Goal: Transaction & Acquisition: Purchase product/service

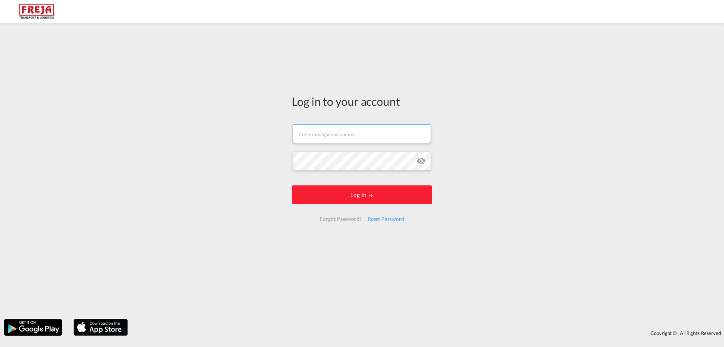
type input "[EMAIL_ADDRESS][DOMAIN_NAME]"
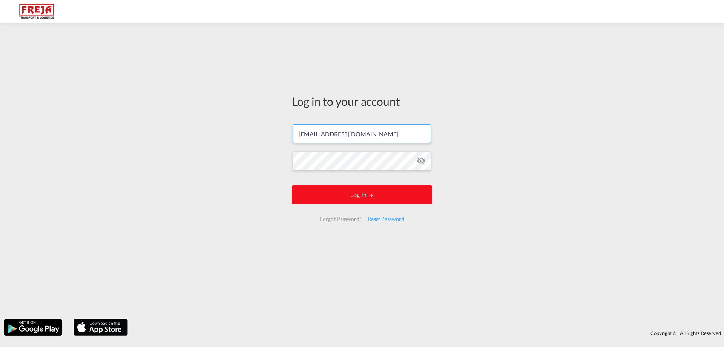
click at [369, 202] on form "[EMAIL_ADDRESS][DOMAIN_NAME] Log In Forgot Password? Reset Password" at bounding box center [362, 173] width 140 height 112
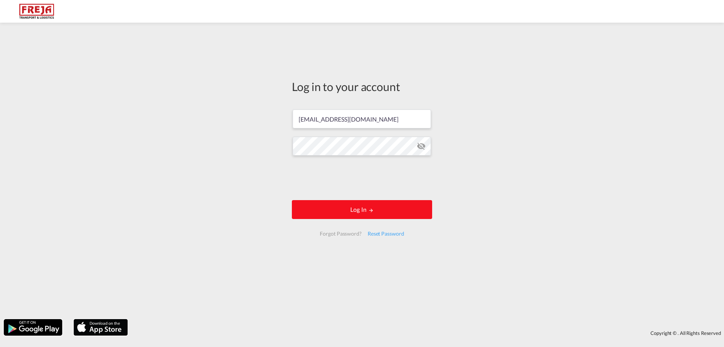
click at [359, 211] on button "Log In" at bounding box center [362, 209] width 140 height 19
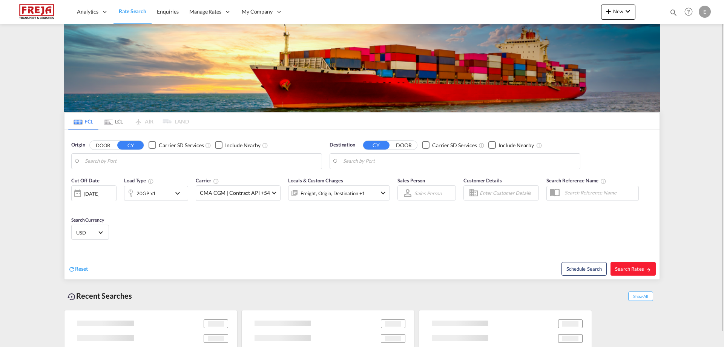
type input "[GEOGRAPHIC_DATA], CNFOC"
type input "[GEOGRAPHIC_DATA], NOOSL"
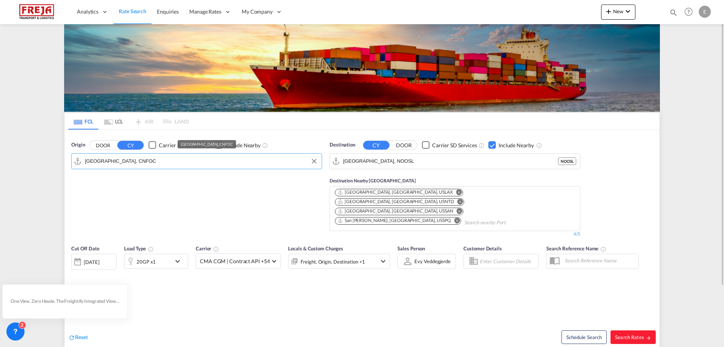
click at [145, 166] on input "[GEOGRAPHIC_DATA], CNFOC" at bounding box center [201, 160] width 233 height 11
click at [314, 163] on button "Clear Input" at bounding box center [313, 160] width 11 height 11
click at [282, 164] on input "Search by Port" at bounding box center [201, 160] width 233 height 11
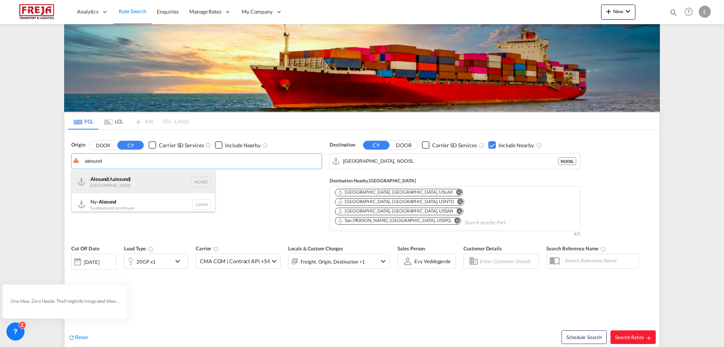
click at [157, 182] on div "Alesund (A alesund ) Norway NOAES" at bounding box center [143, 181] width 143 height 23
type input "Alesund ([GEOGRAPHIC_DATA]), NOAES"
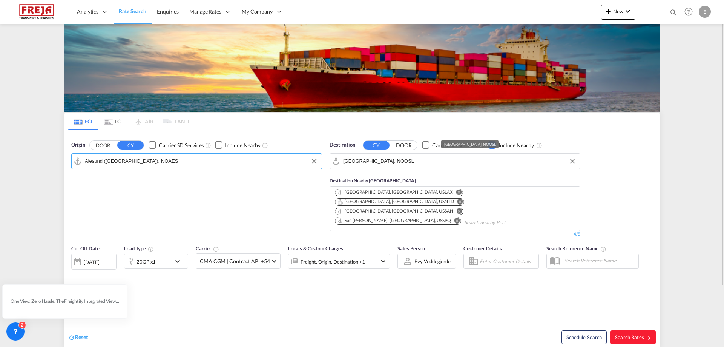
click at [400, 166] on input "[GEOGRAPHIC_DATA], NOOSL" at bounding box center [459, 160] width 233 height 11
click at [490, 146] on div "Checkbox No Ink" at bounding box center [492, 145] width 8 height 8
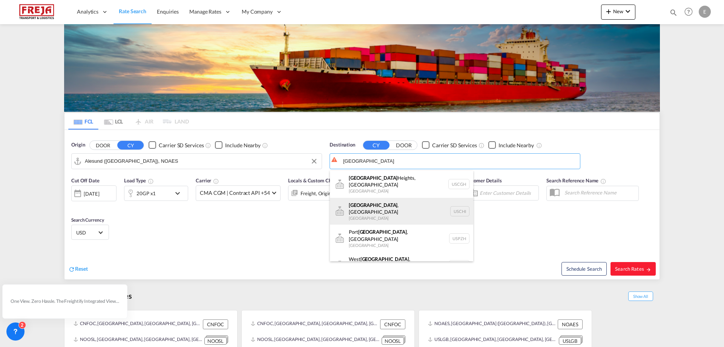
click at [419, 204] on div "[GEOGRAPHIC_DATA] , [GEOGRAPHIC_DATA] [GEOGRAPHIC_DATA] [GEOGRAPHIC_DATA]" at bounding box center [401, 211] width 143 height 27
type input "[GEOGRAPHIC_DATA], [GEOGRAPHIC_DATA], USCHI"
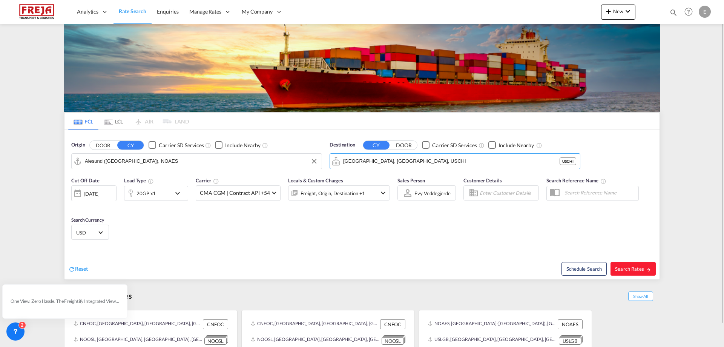
click at [182, 191] on md-icon "icon-chevron-down" at bounding box center [179, 193] width 13 height 9
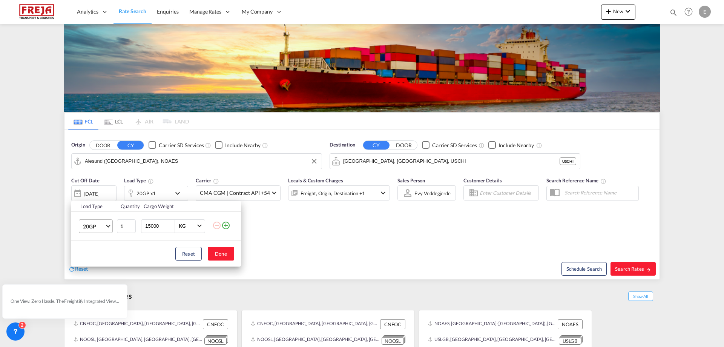
click at [111, 224] on md-select-value "20GP" at bounding box center [97, 225] width 30 height 13
click at [96, 257] on md-option "40HC" at bounding box center [102, 262] width 51 height 18
type input "2"
click at [130, 225] on input "2" at bounding box center [126, 226] width 19 height 14
drag, startPoint x: 161, startPoint y: 229, endPoint x: 125, endPoint y: 228, distance: 36.2
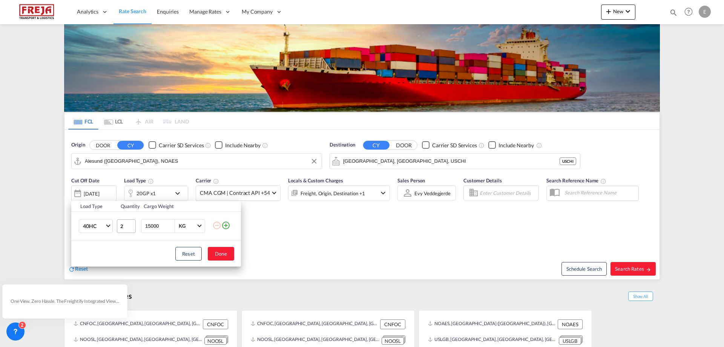
click at [125, 228] on tr "40HC 2 15000 KG KG" at bounding box center [156, 225] width 170 height 29
type input "17000"
click at [230, 245] on div "Reset Done" at bounding box center [156, 254] width 170 height 26
click at [229, 253] on button "Done" at bounding box center [221, 254] width 26 height 14
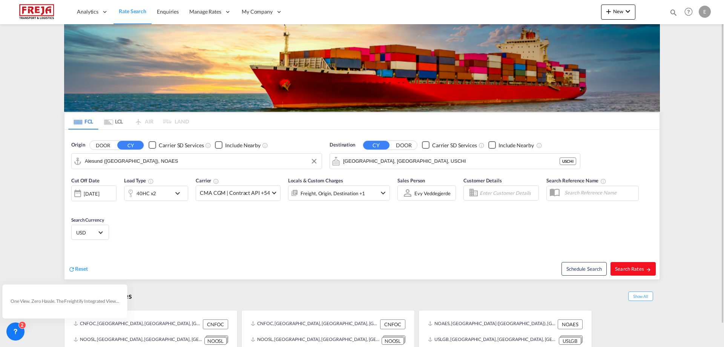
click at [633, 267] on span "Search Rates" at bounding box center [633, 268] width 36 height 6
type input "NOAES to USCHI / [DATE]"
